Goal: Information Seeking & Learning: Learn about a topic

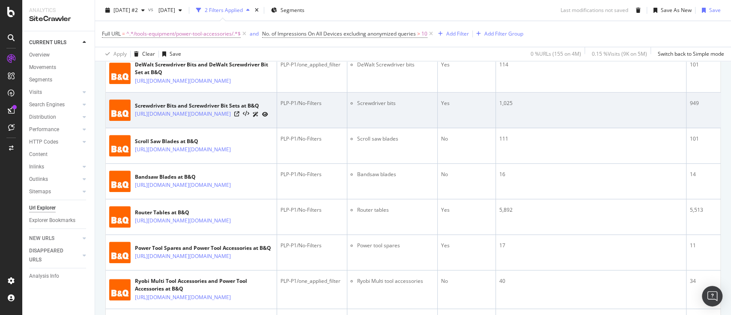
scroll to position [514, 0]
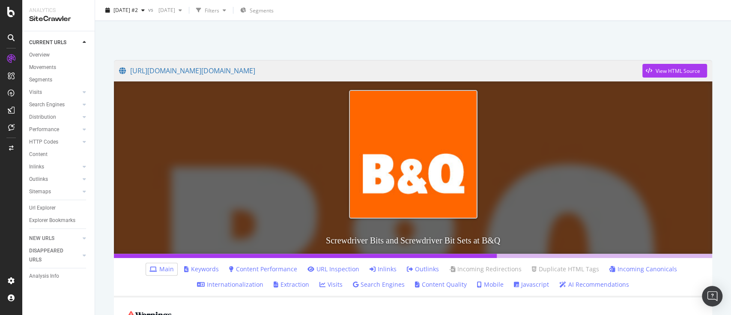
scroll to position [57, 0]
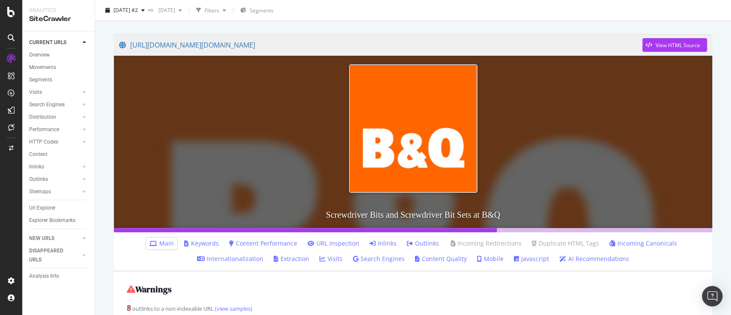
click at [207, 245] on link "Keywords" at bounding box center [201, 243] width 35 height 9
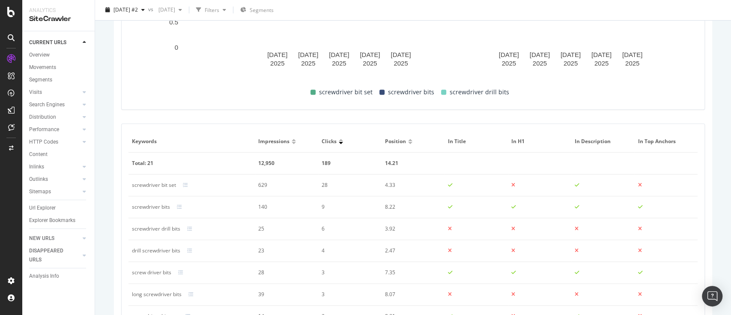
scroll to position [571, 0]
